Goal: Transaction & Acquisition: Purchase product/service

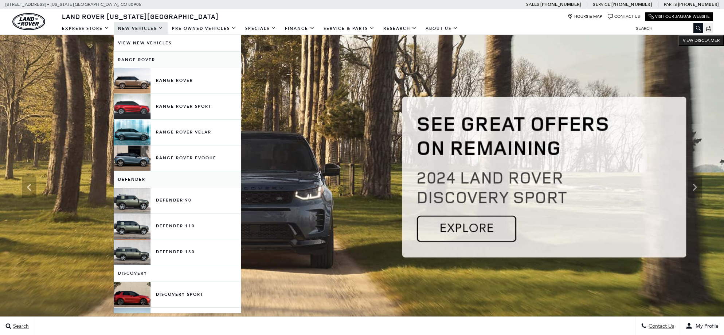
click at [161, 177] on link "Defender" at bounding box center [177, 180] width 127 height 16
click at [168, 229] on link "Defender 110" at bounding box center [177, 226] width 127 height 25
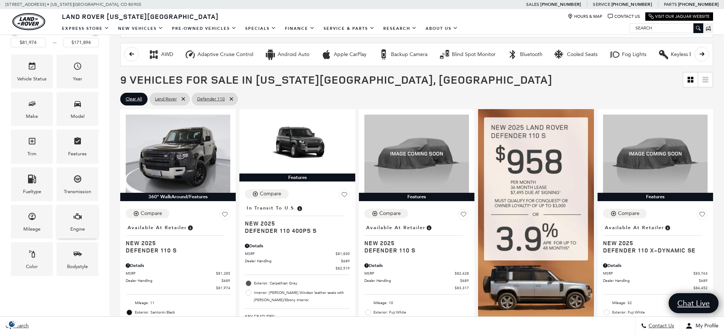
scroll to position [114, 0]
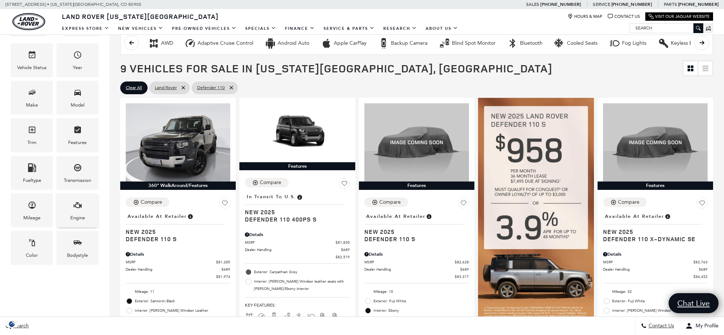
click at [79, 207] on icon "Engine" at bounding box center [78, 206] width 8 height 6
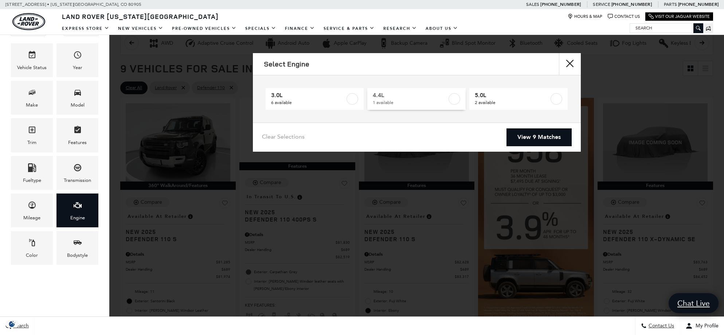
click at [452, 98] on label at bounding box center [454, 99] width 12 height 12
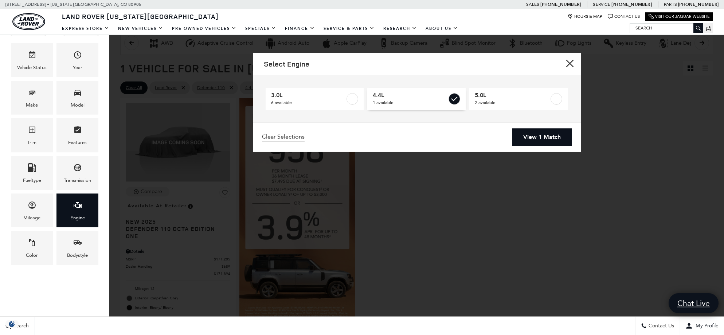
type input "$171,894"
checkbox input "true"
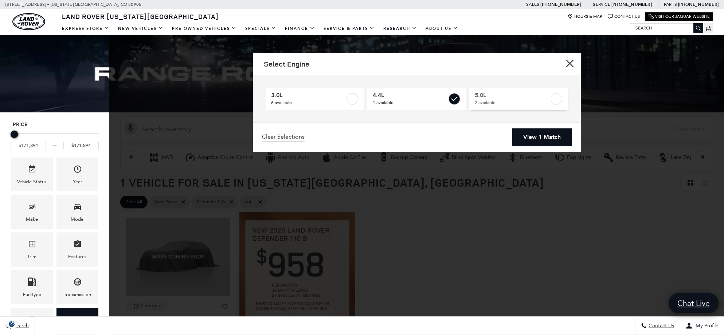
click at [555, 94] on label at bounding box center [556, 99] width 12 height 12
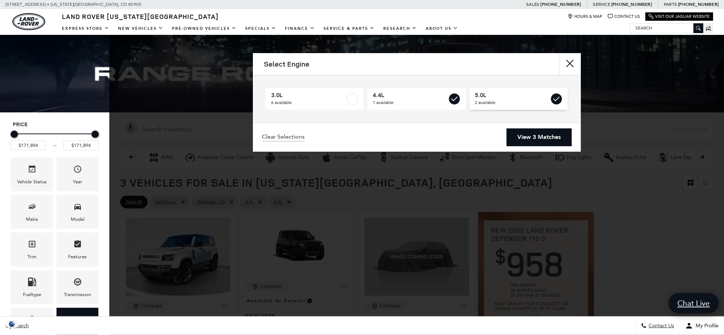
type input "$118,784"
checkbox input "true"
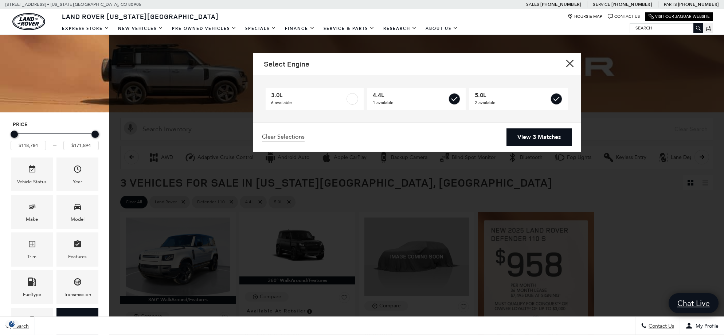
click at [536, 138] on link "View 3 Matches" at bounding box center [538, 138] width 65 height 18
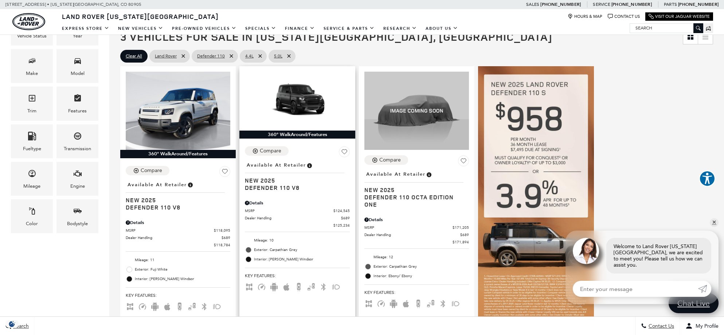
scroll to position [112, 0]
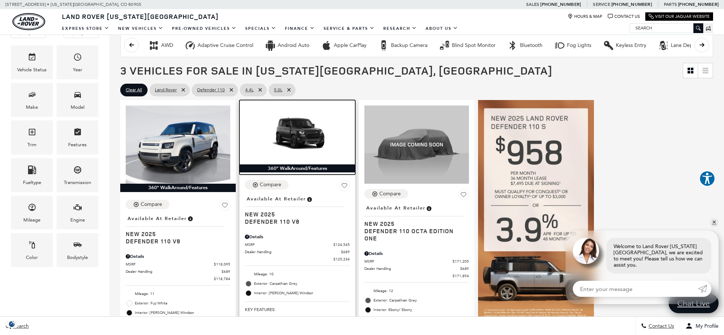
click at [293, 133] on img at bounding box center [297, 135] width 105 height 59
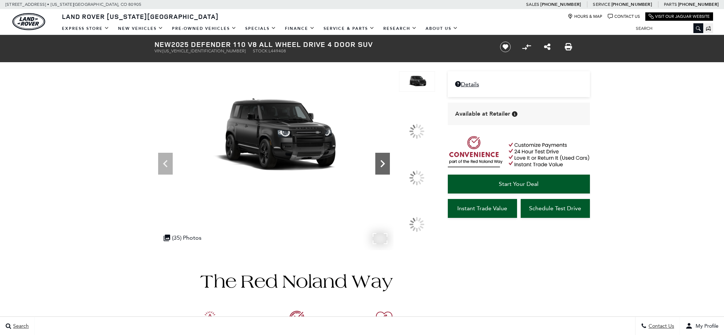
click at [385, 168] on icon at bounding box center [382, 163] width 4 height 7
click at [173, 264] on img at bounding box center [294, 336] width 280 height 170
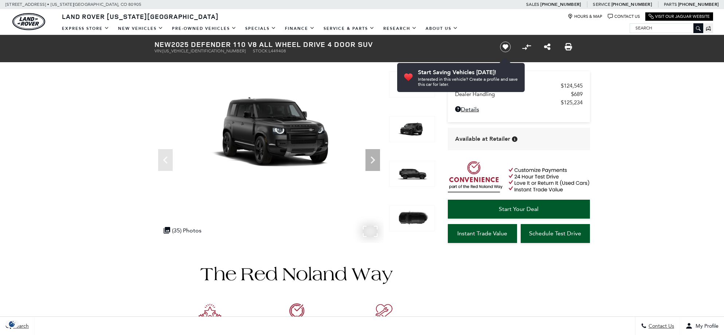
click at [185, 231] on div ".cls-1, .cls-3 { fill: #c50033; } .cls-1 { clip-rule: evenodd; } .cls-2 { clip-…" at bounding box center [182, 231] width 45 height 14
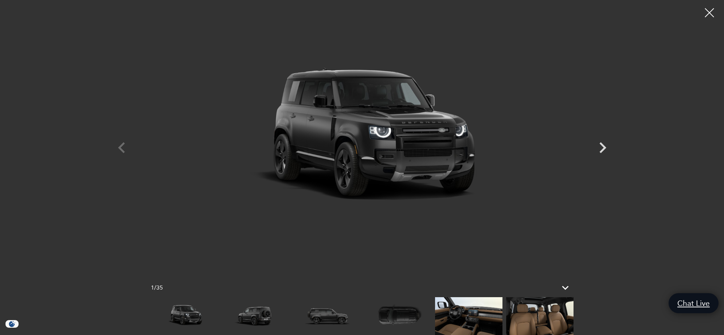
click at [470, 317] on img at bounding box center [468, 317] width 67 height 38
click at [602, 147] on icon "Next" at bounding box center [603, 148] width 22 height 22
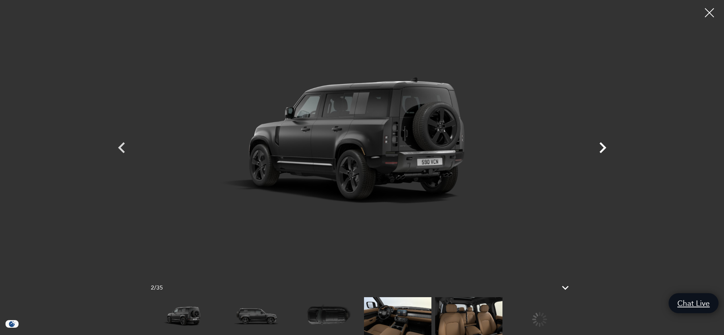
click at [602, 147] on icon "Next" at bounding box center [603, 148] width 22 height 22
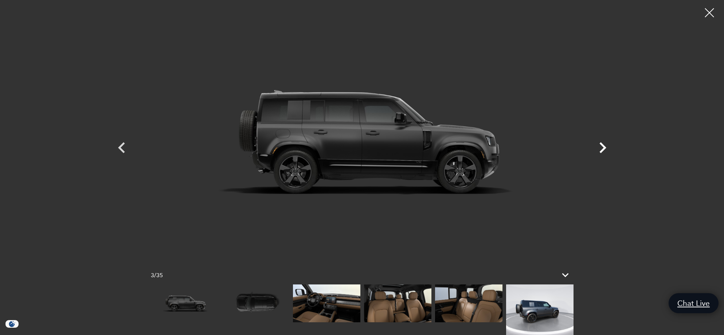
click at [602, 147] on icon "Next" at bounding box center [603, 148] width 22 height 22
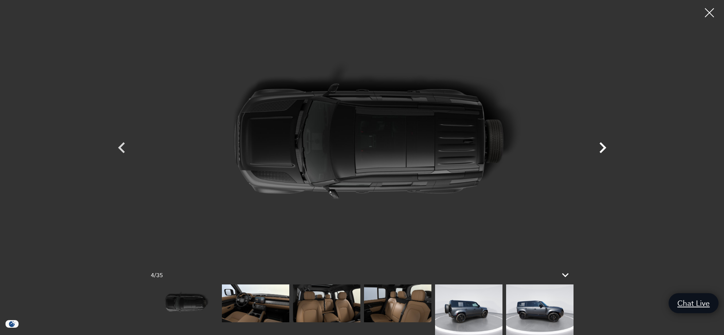
click at [602, 147] on icon "Next" at bounding box center [603, 148] width 22 height 22
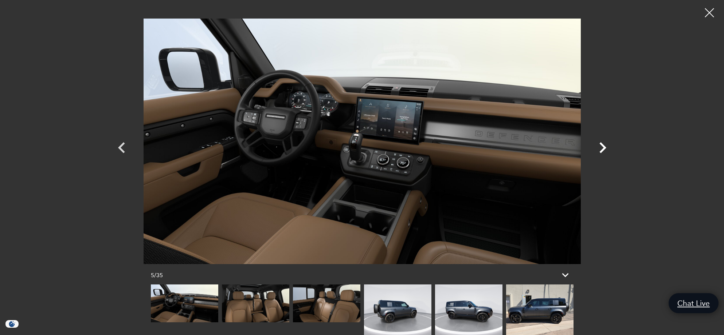
click at [602, 147] on icon "Next" at bounding box center [603, 148] width 22 height 22
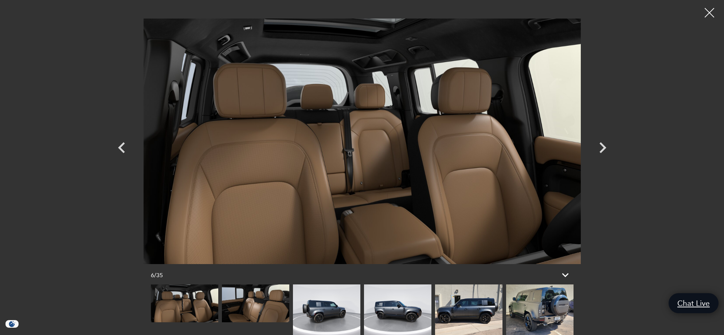
click at [708, 12] on div at bounding box center [709, 12] width 19 height 19
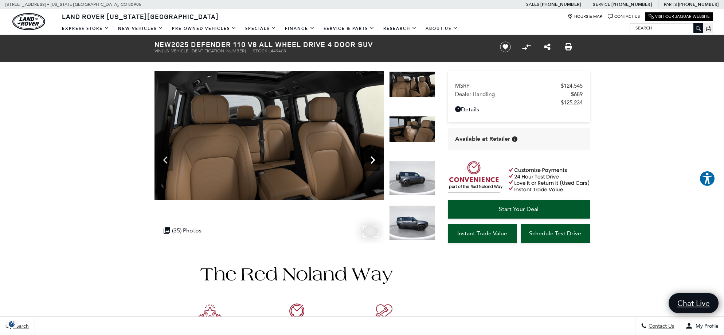
click at [372, 161] on icon "Next" at bounding box center [372, 160] width 15 height 15
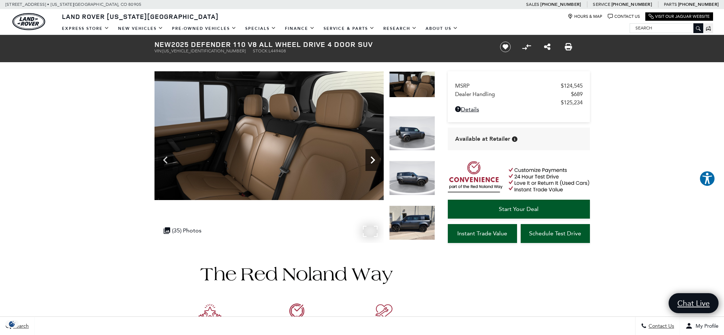
click at [372, 161] on icon "Next" at bounding box center [372, 160] width 15 height 15
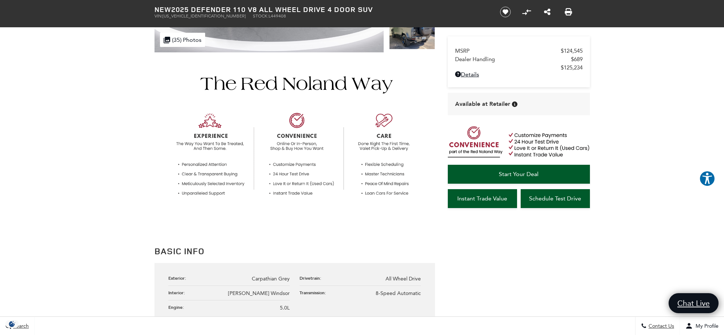
scroll to position [193, 0]
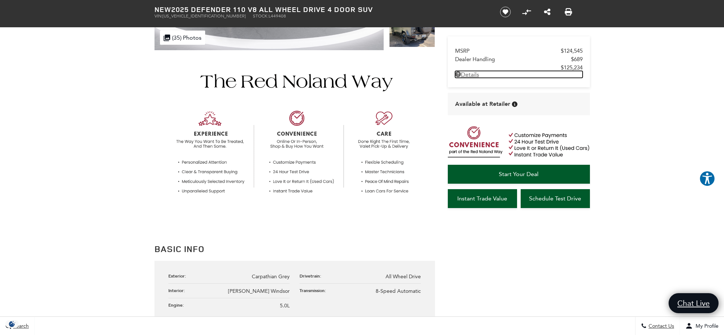
click at [471, 77] on link "Details - about pricing for: New 2025 Defender 110 V8 All Wheel Drive 4 Door SUV" at bounding box center [518, 74] width 127 height 7
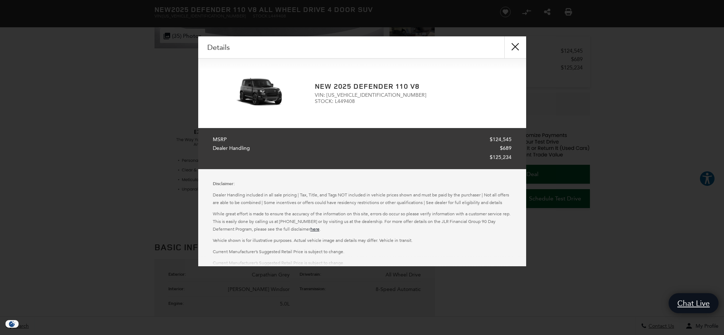
scroll to position [0, 0]
click at [515, 47] on button "close" at bounding box center [515, 47] width 22 height 22
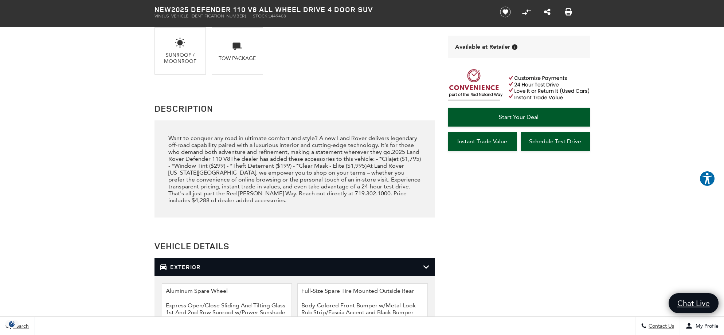
scroll to position [740, 0]
